Goal: Complete application form: Complete application form

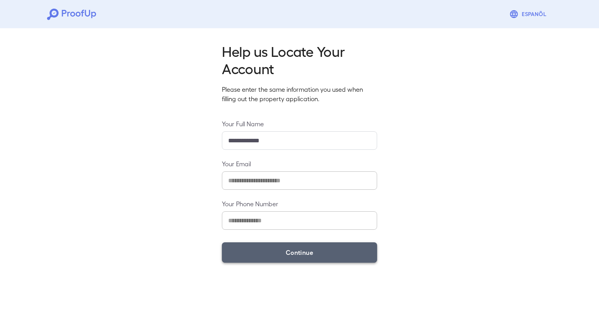
click at [295, 250] on button "Continue" at bounding box center [299, 252] width 155 height 20
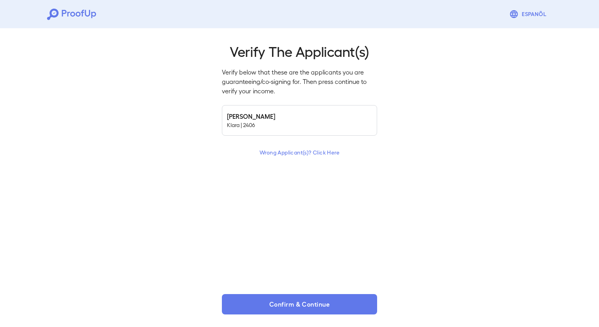
click at [308, 127] on p "Klara | 2406" at bounding box center [299, 125] width 145 height 8
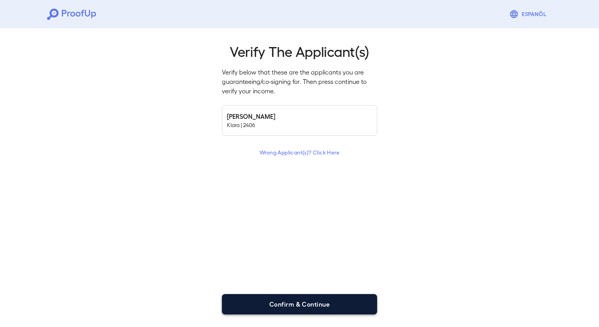
click at [288, 302] on button "Confirm & Continue" at bounding box center [299, 304] width 155 height 20
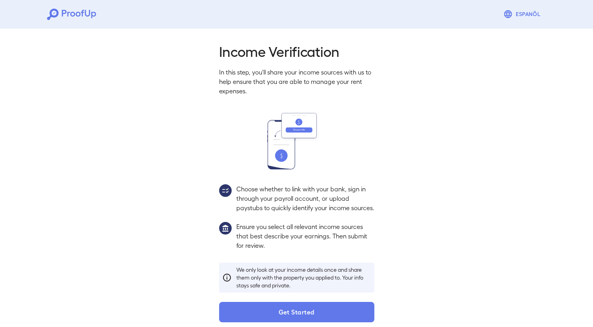
scroll to position [17, 0]
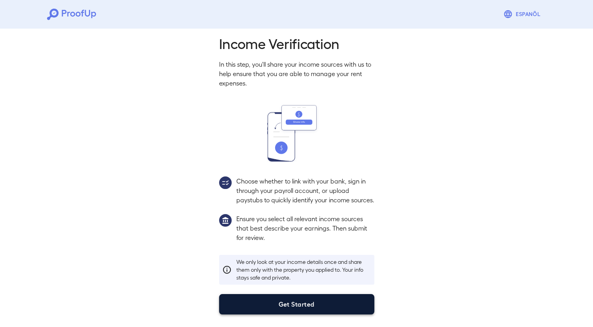
click at [291, 305] on button "Get Started" at bounding box center [296, 304] width 155 height 20
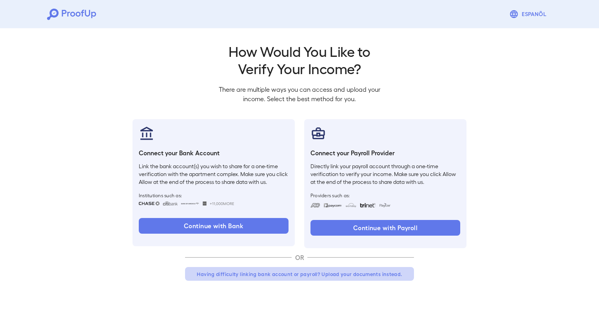
click at [345, 276] on button "Having difficulty linking bank account or payroll? Upload your documents instea…" at bounding box center [299, 274] width 229 height 14
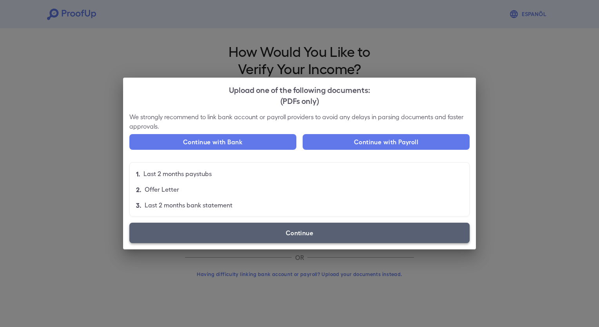
click at [294, 233] on label "Continue" at bounding box center [299, 233] width 340 height 20
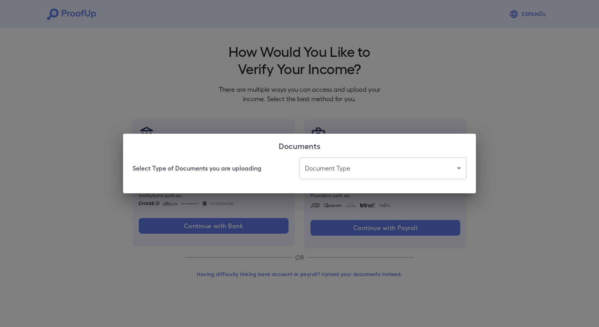
click at [362, 170] on body "Espanõl Go back How Would You Like to Verify Your Income? There are multiple wa…" at bounding box center [299, 149] width 599 height 299
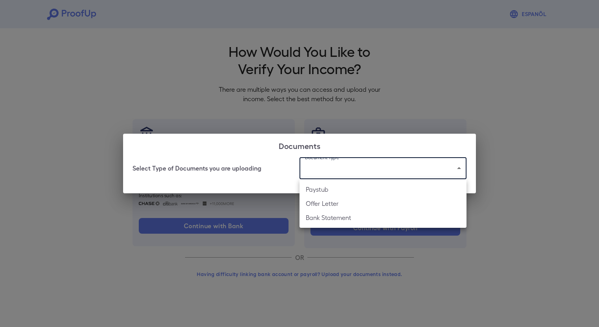
click at [316, 187] on li "Paystub" at bounding box center [382, 189] width 167 height 14
type input "*******"
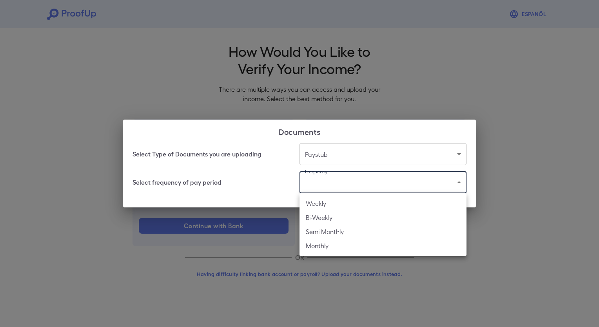
click at [316, 187] on body "Espanõl Go back How Would You Like to Verify Your Income? There are multiple wa…" at bounding box center [299, 149] width 599 height 299
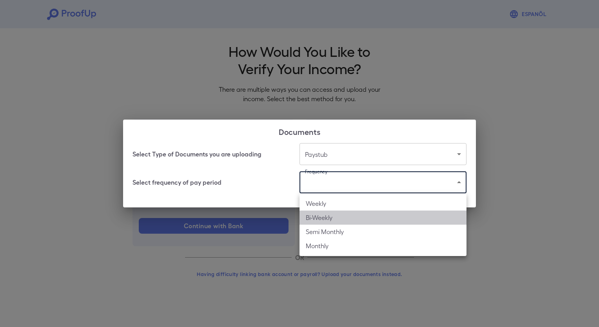
click at [318, 216] on li "Bi-Weekly" at bounding box center [382, 217] width 167 height 14
type input "*********"
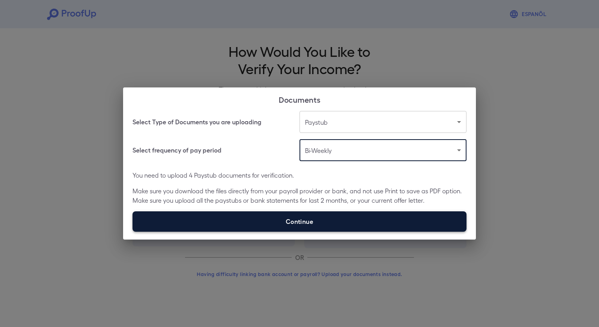
click at [300, 224] on label "Continue" at bounding box center [299, 221] width 334 height 20
click at [133, 231] on input "Continue" at bounding box center [132, 231] width 0 height 0
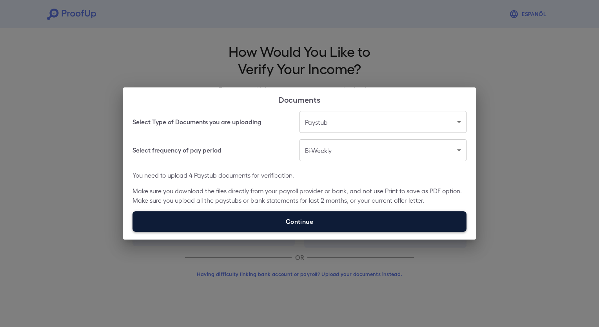
type input "**********"
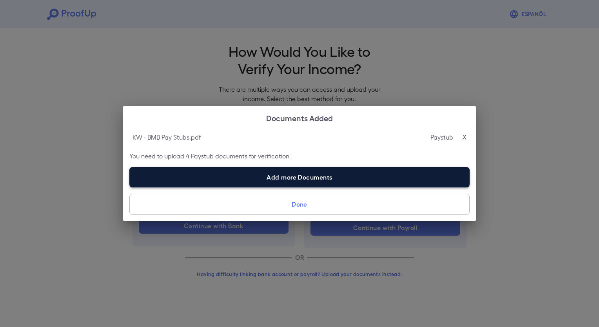
click at [277, 173] on label "Add more Documents" at bounding box center [299, 177] width 340 height 20
click at [130, 187] on input "Add more Documents" at bounding box center [129, 187] width 0 height 0
type input "**********"
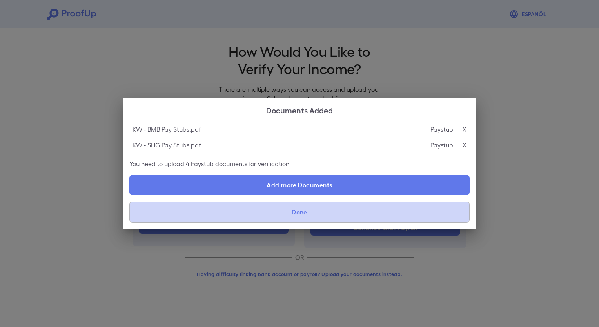
click at [305, 213] on button "Done" at bounding box center [299, 211] width 340 height 21
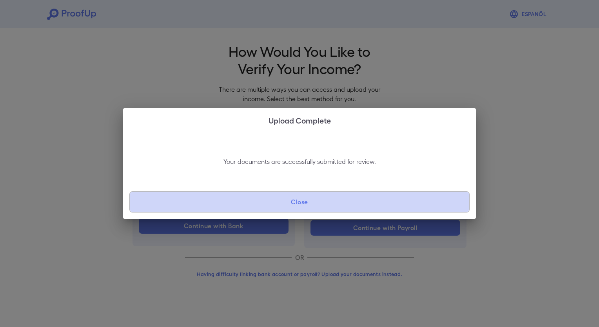
click at [302, 203] on button "Close" at bounding box center [299, 201] width 340 height 21
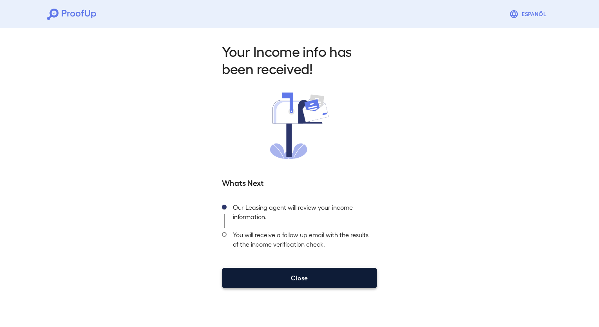
click at [299, 275] on button "Close" at bounding box center [299, 278] width 155 height 20
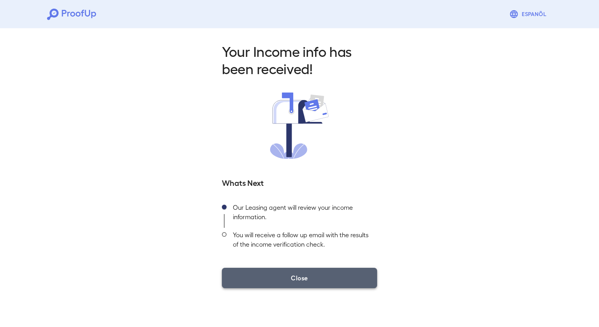
click at [295, 280] on button "Close" at bounding box center [299, 278] width 155 height 20
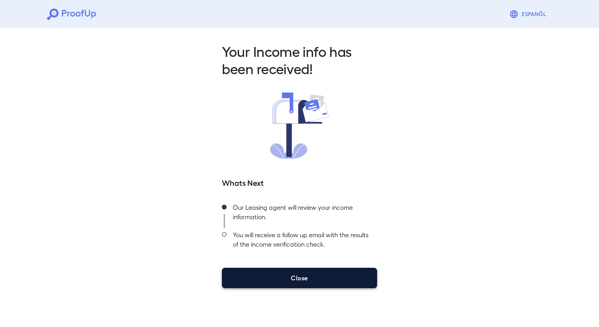
click at [296, 276] on button "Close" at bounding box center [299, 278] width 155 height 20
